Goal: Task Accomplishment & Management: Use online tool/utility

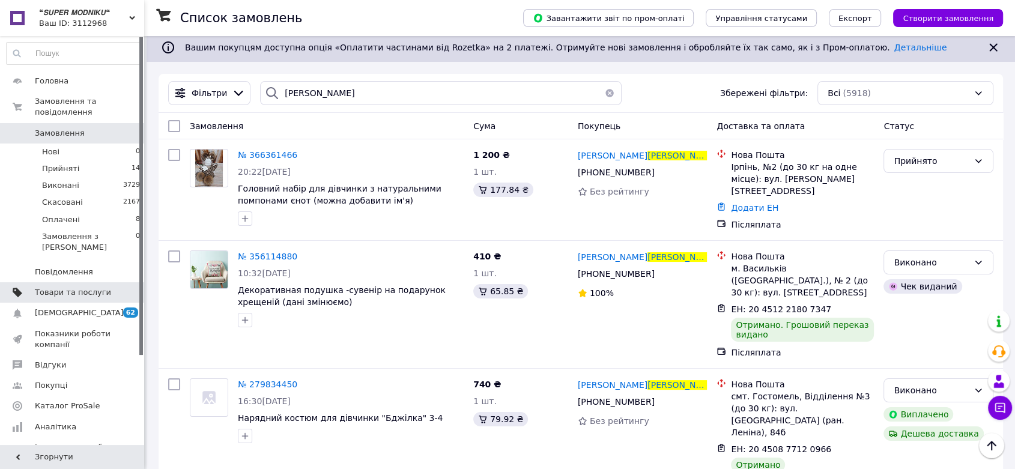
click at [86, 282] on link "Товари та послуги" at bounding box center [73, 292] width 147 height 20
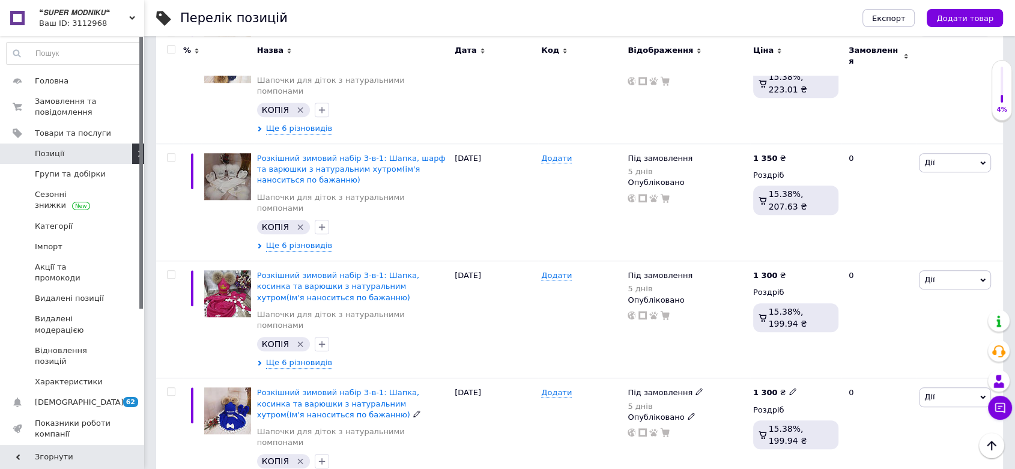
scroll to position [1201, 0]
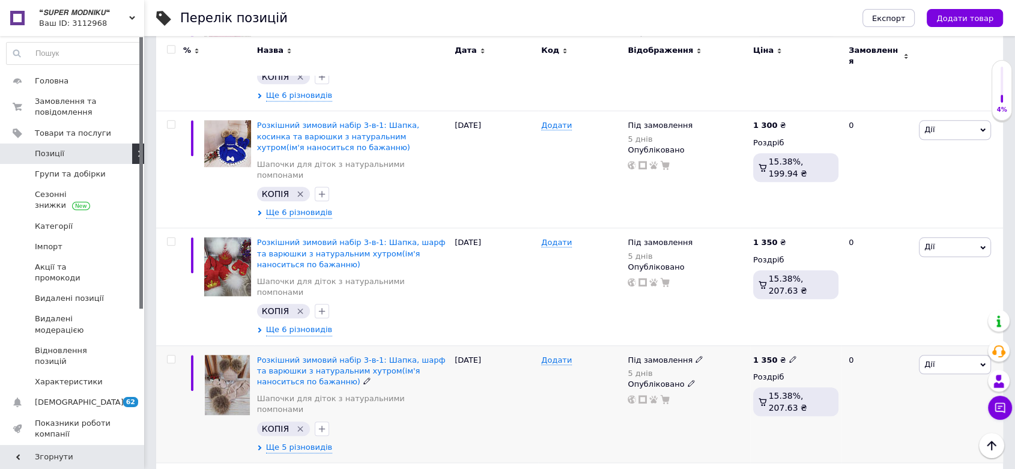
click at [984, 345] on div "[PERSON_NAME] Підняти на початок групи Копіювати Знижка Подарунок Супутні Прихо…" at bounding box center [959, 403] width 87 height 117
click at [948, 355] on span "Дії" at bounding box center [955, 364] width 72 height 19
click at [903, 413] on li "Копіювати" at bounding box center [910, 421] width 159 height 17
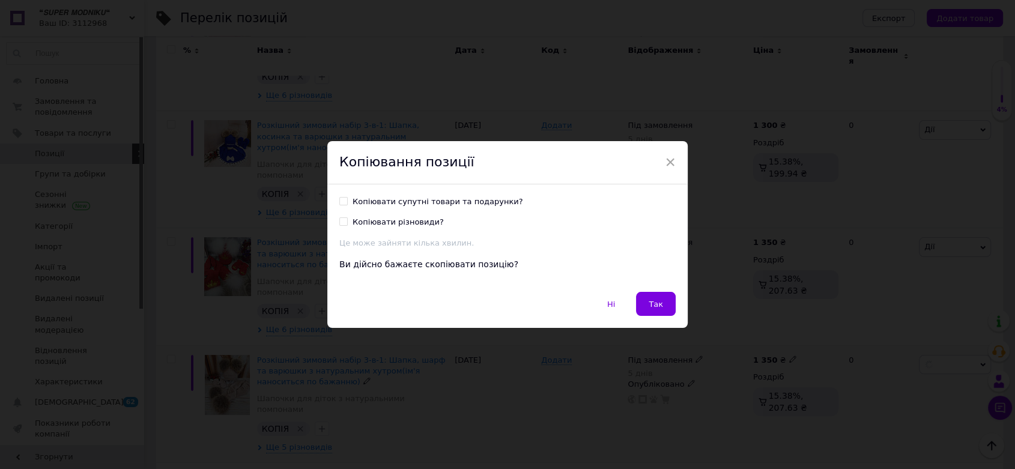
scroll to position [1152, 0]
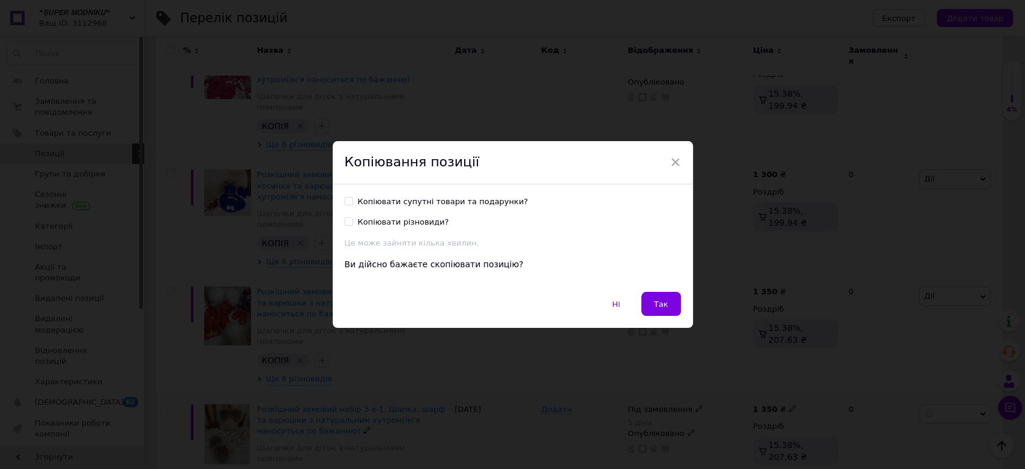
click at [655, 306] on button "Так" at bounding box center [661, 304] width 40 height 24
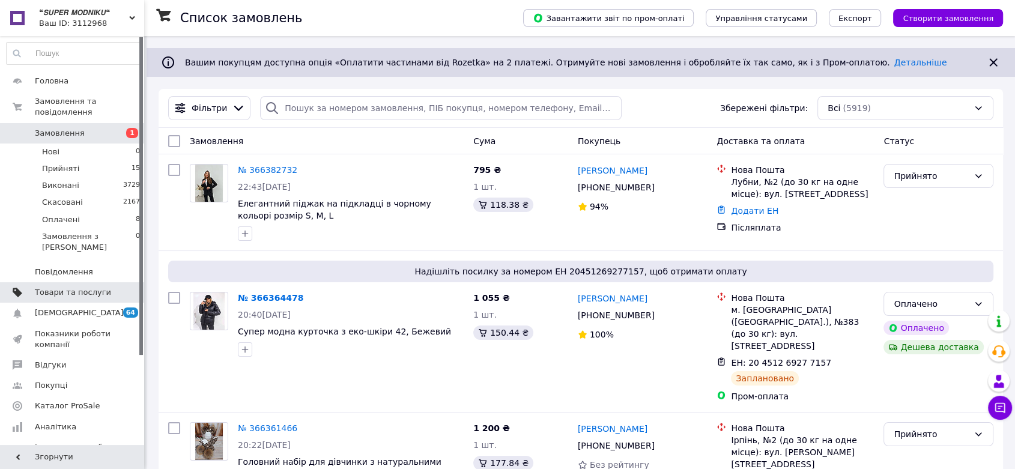
click at [43, 282] on link "Товари та послуги" at bounding box center [73, 292] width 147 height 20
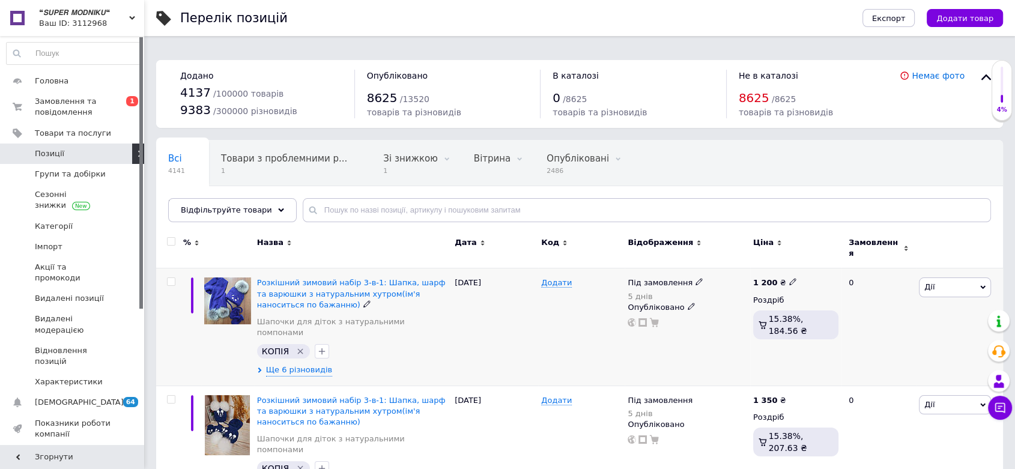
click at [931, 282] on span "Дії" at bounding box center [929, 286] width 10 height 9
click at [884, 336] on li "Копіювати" at bounding box center [910, 344] width 159 height 17
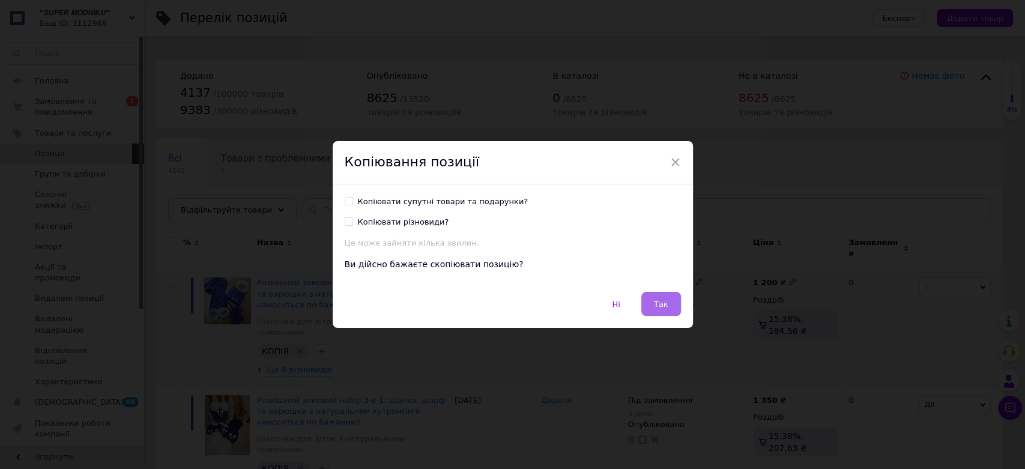
click at [671, 310] on button "Так" at bounding box center [661, 304] width 40 height 24
